Goal: Find contact information: Find contact information

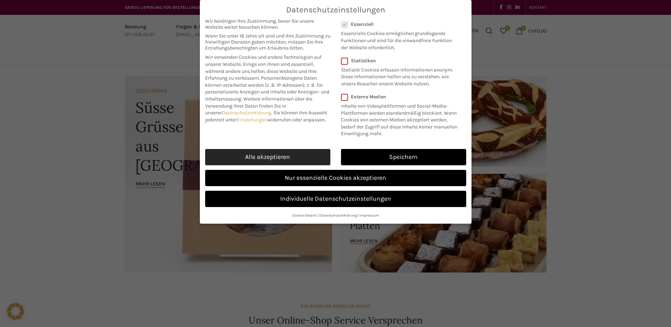
click at [269, 157] on link "Alle akzeptieren" at bounding box center [267, 157] width 125 height 16
checkbox input "true"
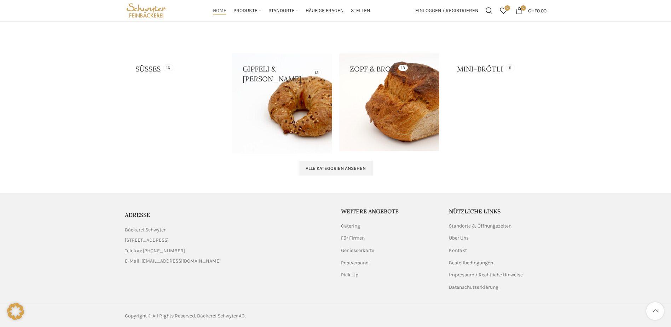
scroll to position [711, 0]
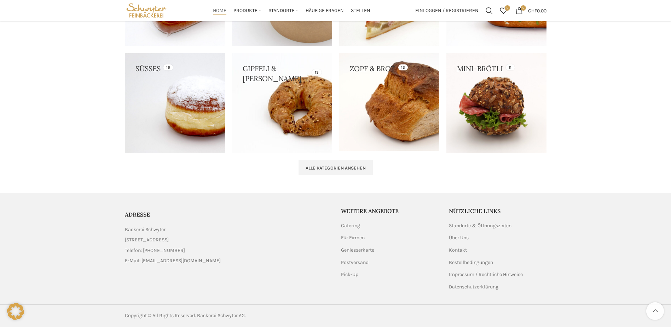
drag, startPoint x: 183, startPoint y: 245, endPoint x: 168, endPoint y: 250, distance: 16.3
click at [168, 250] on ul "Bäckerei Schwyter Schuppisstrasse 17, 9016 St. Gallen Telefon: 071 228 50 60 E-…" at bounding box center [228, 245] width 206 height 39
drag, startPoint x: 168, startPoint y: 250, endPoint x: 104, endPoint y: 256, distance: 64.0
click at [104, 256] on footer "ADRESSE Bäckerei Schwyter Schuppisstrasse 17, 9016 St. Gallen Telefon: 071 228 …" at bounding box center [335, 260] width 671 height 134
drag, startPoint x: 124, startPoint y: 248, endPoint x: 183, endPoint y: 251, distance: 58.8
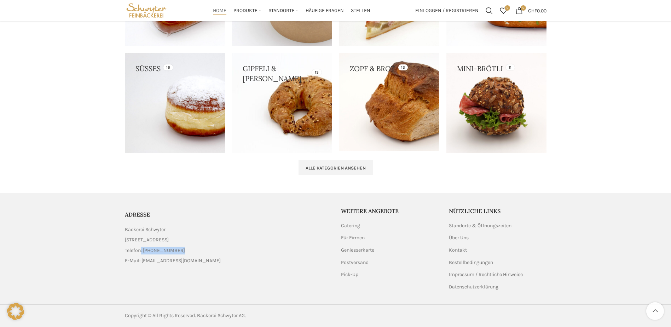
click at [183, 251] on div "ADRESSE Bäckerei Schwyter Schuppisstrasse 17, 9016 St. Gallen Telefon: 071 228 …" at bounding box center [227, 237] width 213 height 61
copy li "Telefon: [PHONE_NUMBER]"
click at [469, 272] on link "Impressum / Rechtliche Hinweise" at bounding box center [486, 274] width 75 height 7
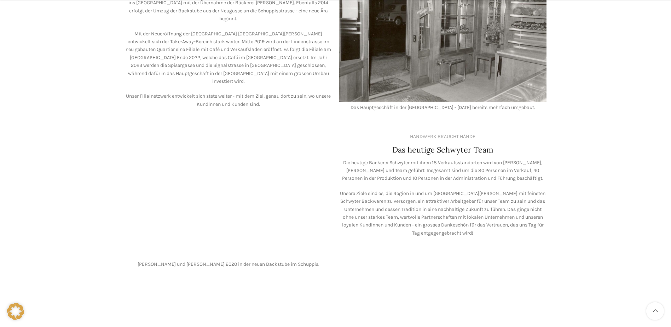
scroll to position [625, 0]
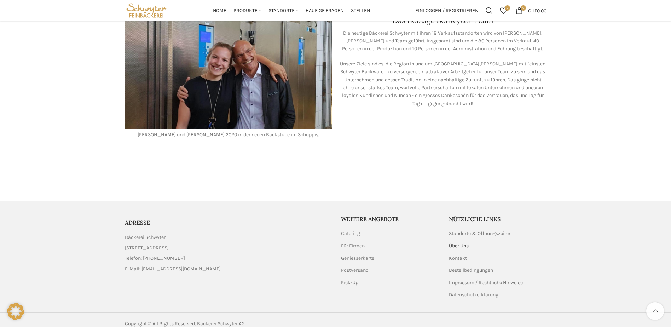
click at [461, 242] on link "Über Uns" at bounding box center [459, 245] width 21 height 7
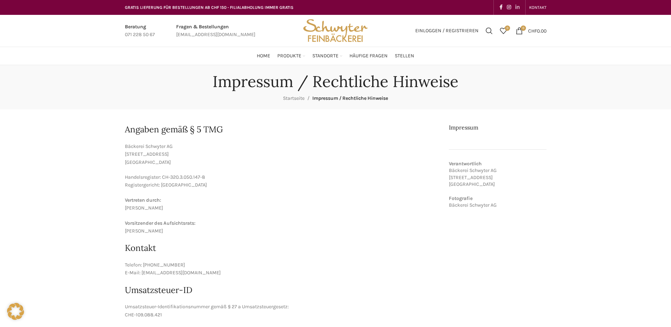
click at [519, 8] on span "Linkedin social link" at bounding box center [518, 8] width 4 height 6
click at [154, 145] on p "Bäckerei Schwyter AG Schuppisstrasse 17 9016 St. Gallen" at bounding box center [282, 155] width 314 height 24
copy p "Bäckerei Schwyter AG"
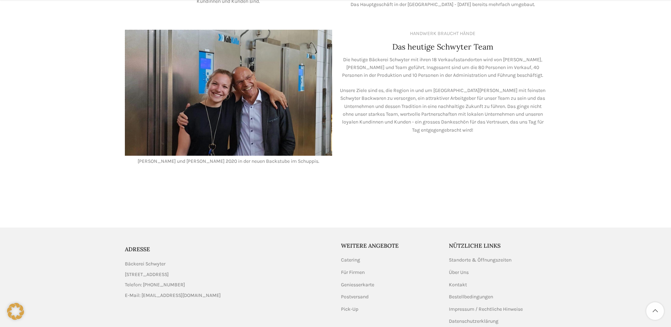
scroll to position [625, 0]
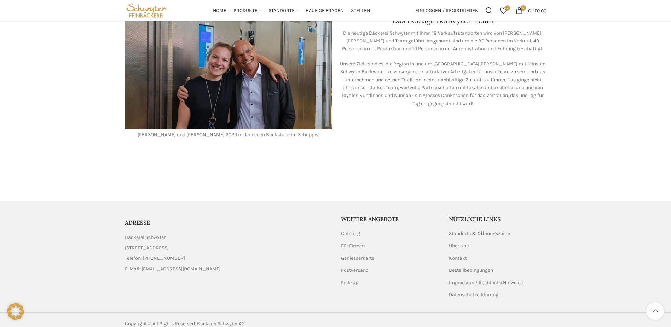
click at [139, 234] on span "Bäckerei Schwyter" at bounding box center [145, 238] width 41 height 8
copy ul "Bäckerei Schwyter"
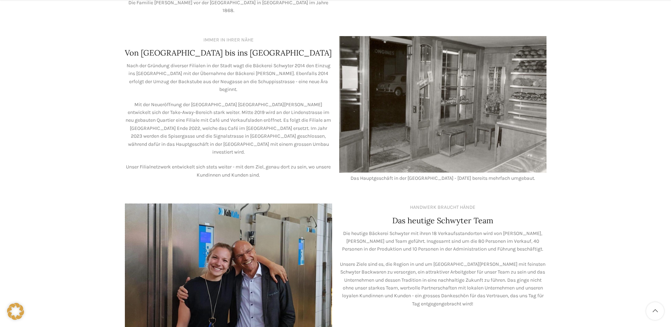
scroll to position [495, 0]
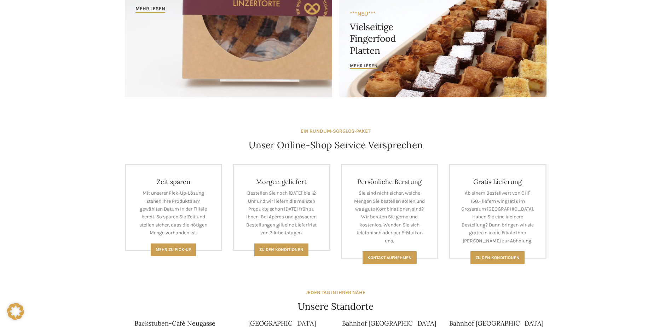
scroll to position [248, 0]
